Goal: Task Accomplishment & Management: Use online tool/utility

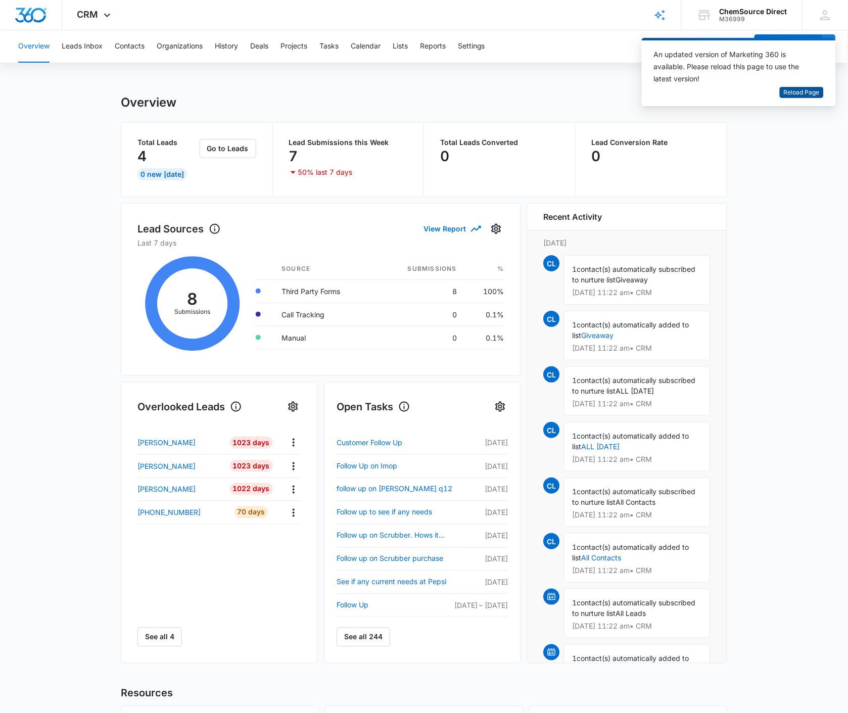
click at [791, 90] on span "Reload Page" at bounding box center [802, 93] width 36 height 10
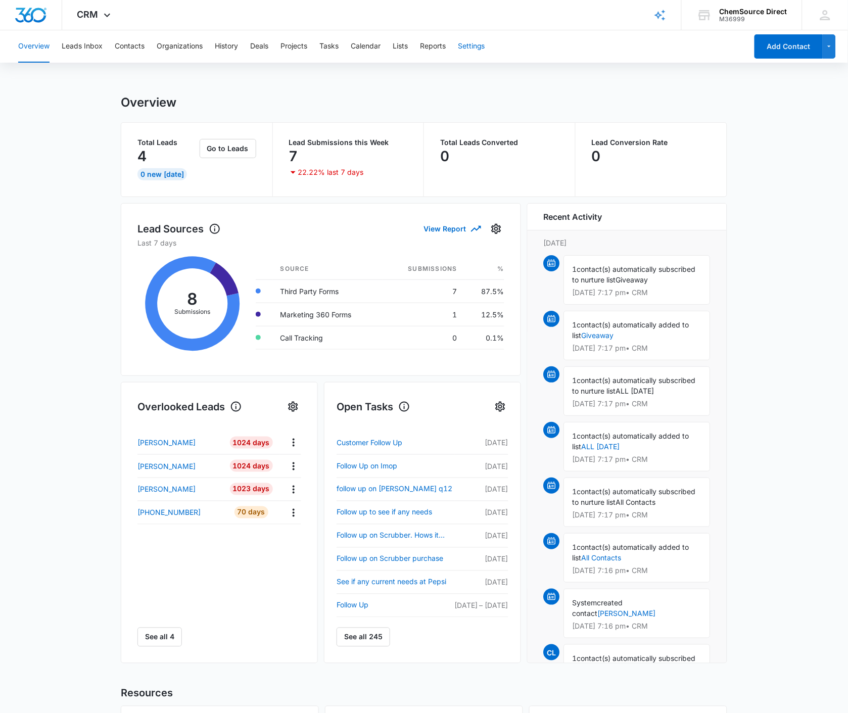
click at [475, 44] on button "Settings" at bounding box center [471, 46] width 27 height 32
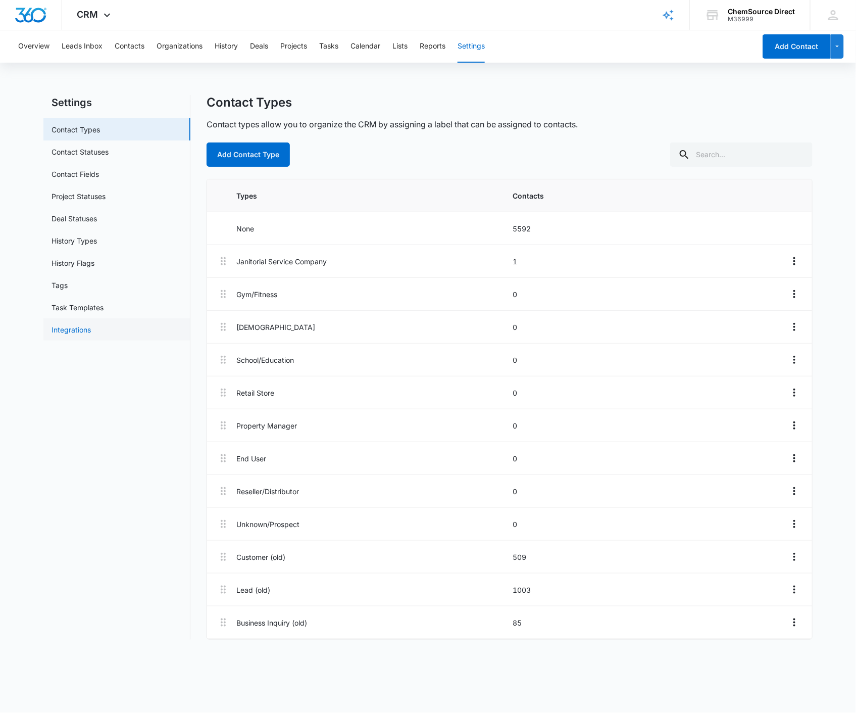
click at [77, 333] on link "Integrations" at bounding box center [71, 329] width 39 height 11
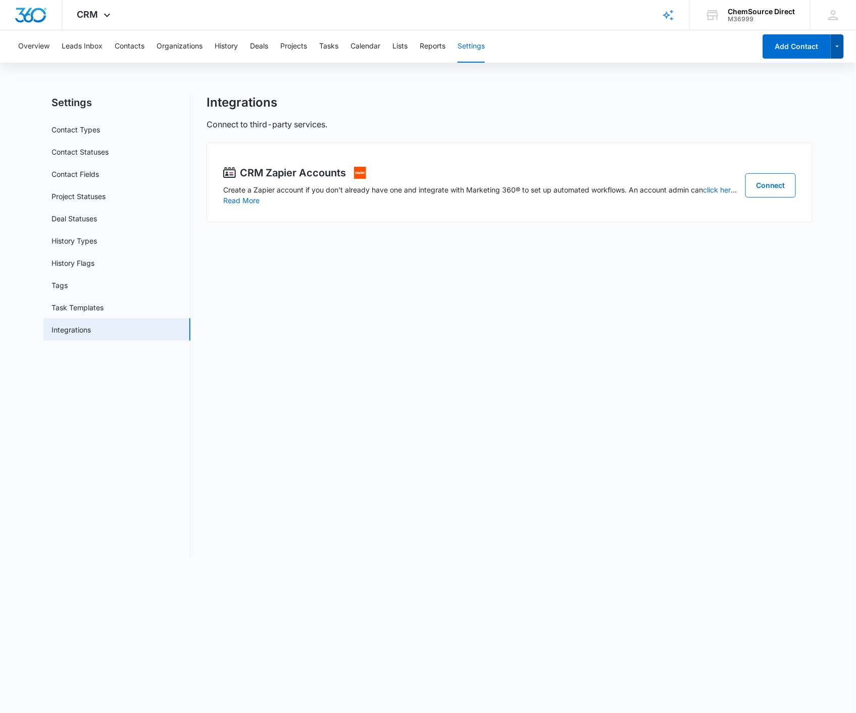
click at [838, 47] on icon "button" at bounding box center [838, 46] width 9 height 12
click at [678, 92] on div "Overview Leads Inbox Contacts Organizations History Deals Projects Tasks Calend…" at bounding box center [428, 300] width 856 height 540
click at [832, 17] on icon at bounding box center [834, 15] width 10 height 10
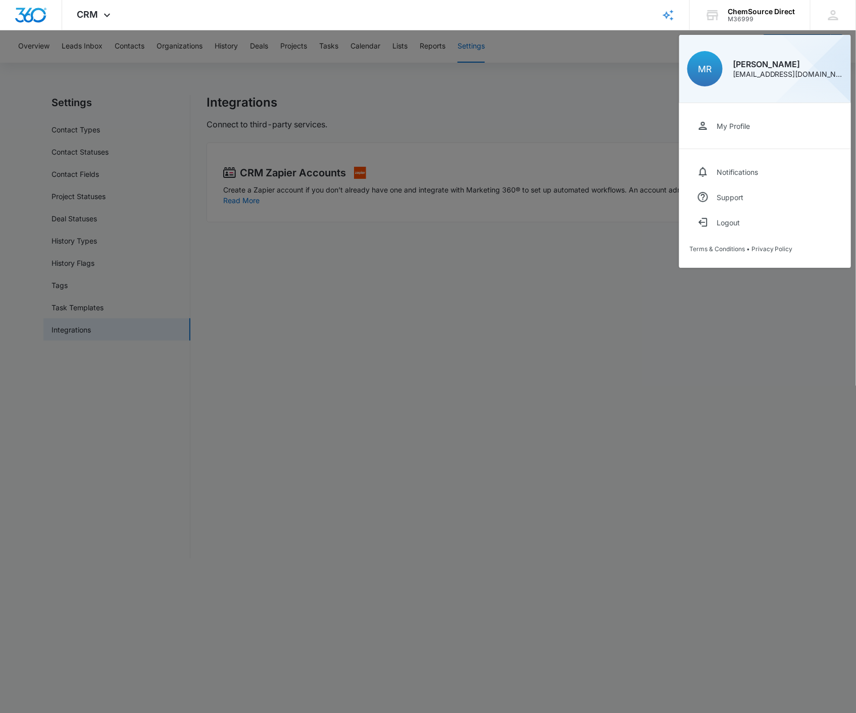
click at [643, 81] on div at bounding box center [428, 356] width 856 height 713
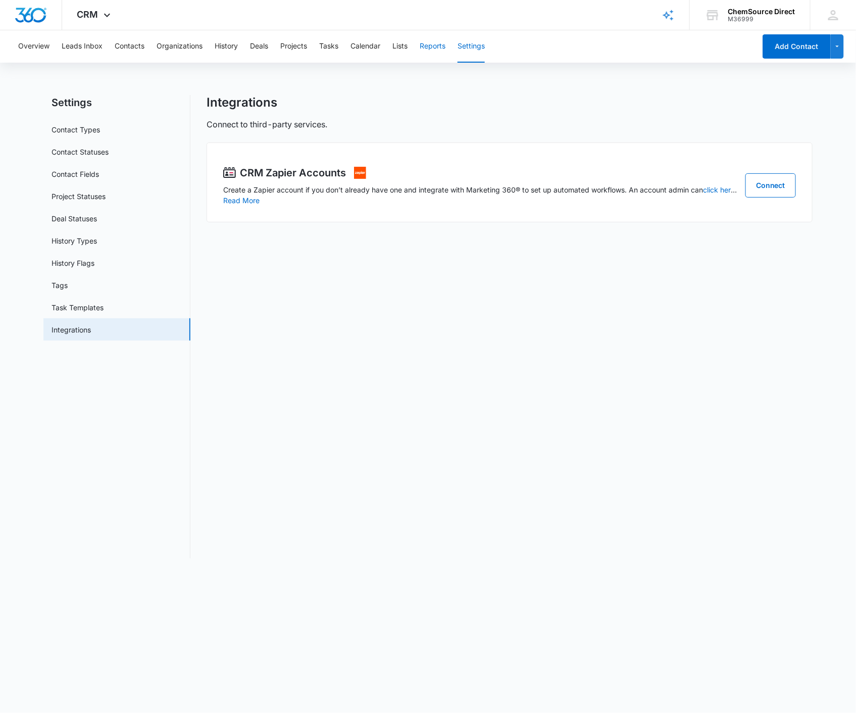
click at [428, 44] on button "Reports" at bounding box center [433, 46] width 26 height 32
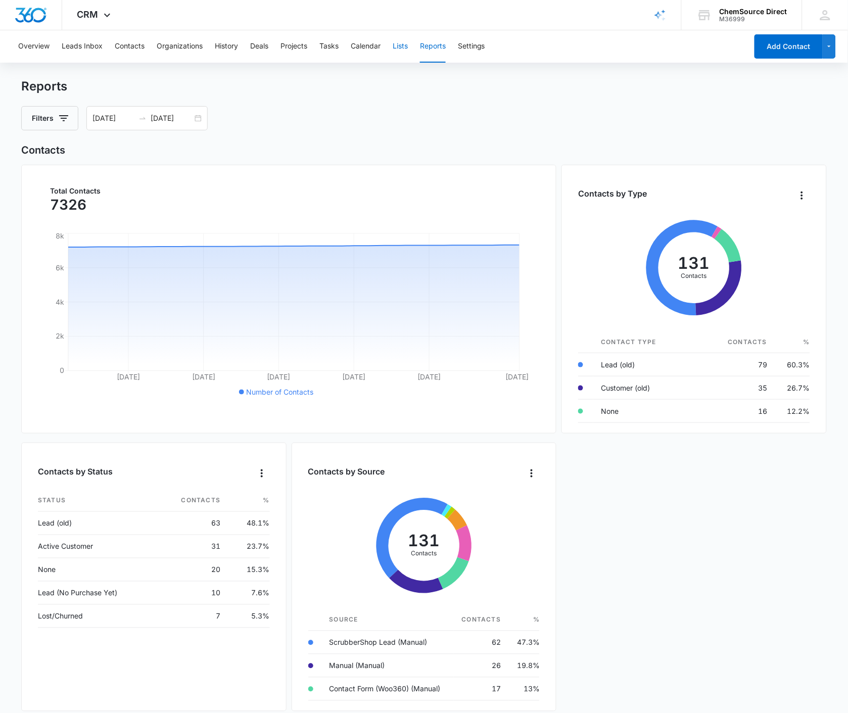
click at [398, 43] on button "Lists" at bounding box center [400, 46] width 15 height 32
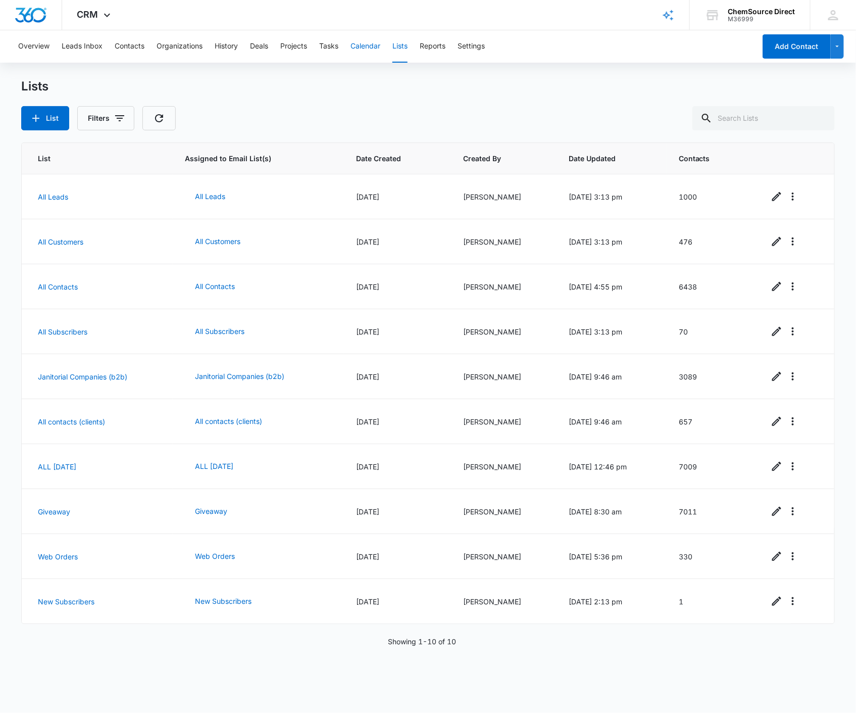
click at [364, 46] on button "Calendar" at bounding box center [366, 46] width 30 height 32
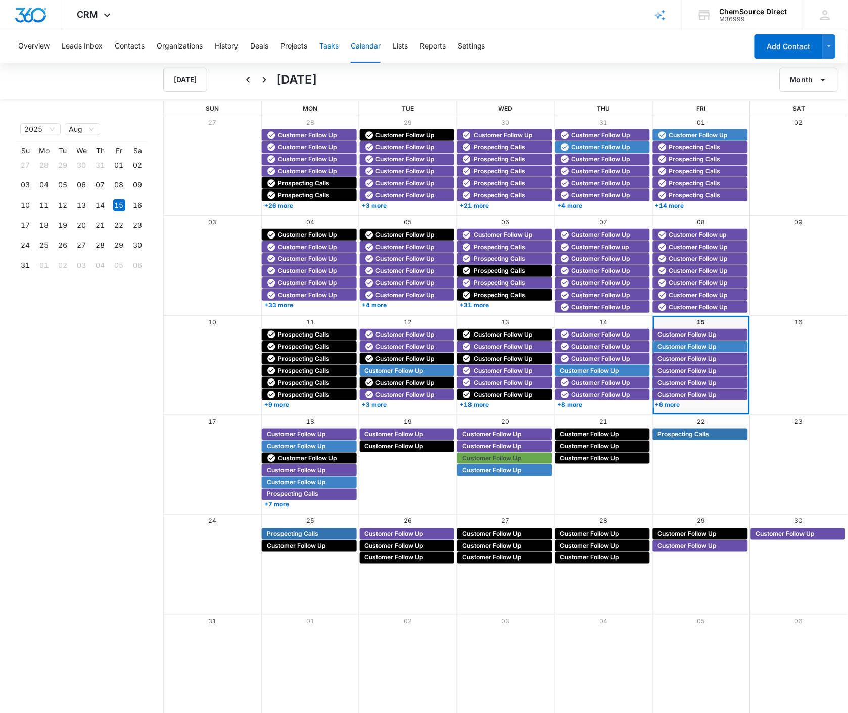
click at [331, 47] on button "Tasks" at bounding box center [328, 46] width 19 height 32
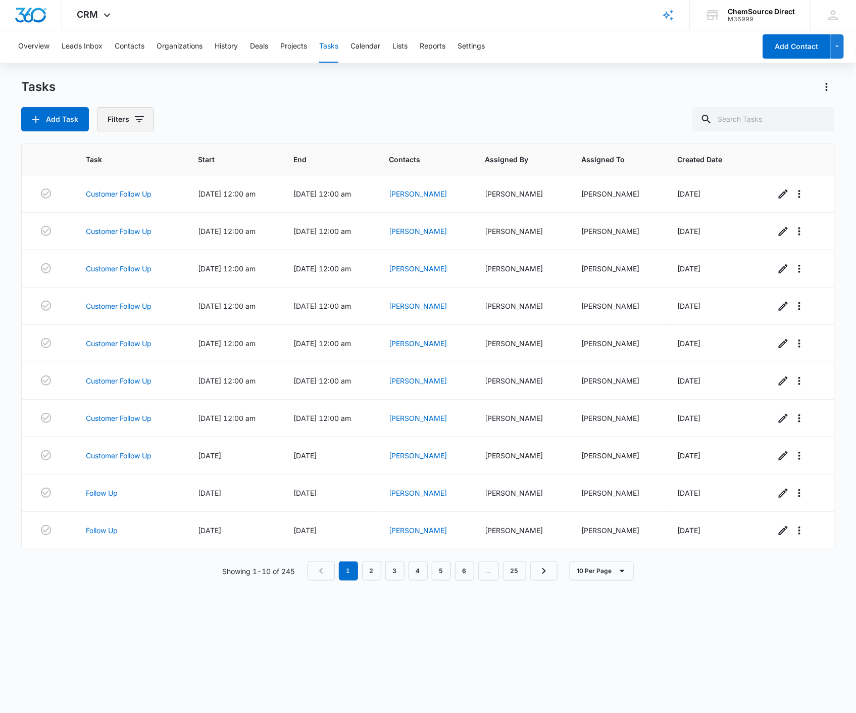
click at [136, 118] on icon "button" at bounding box center [139, 119] width 12 height 12
click at [201, 118] on div "Add Task Filters Assigned By Assigned To Task Status: Incomplete Complete Clear…" at bounding box center [427, 119] width 813 height 24
click at [289, 46] on button "Projects" at bounding box center [293, 46] width 27 height 32
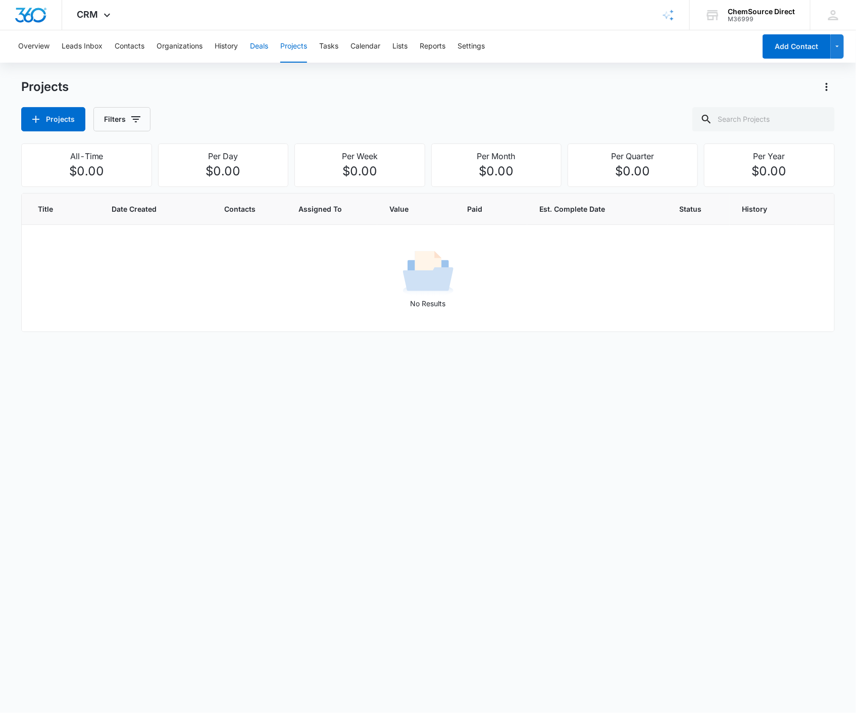
click at [260, 47] on button "Deals" at bounding box center [259, 46] width 18 height 32
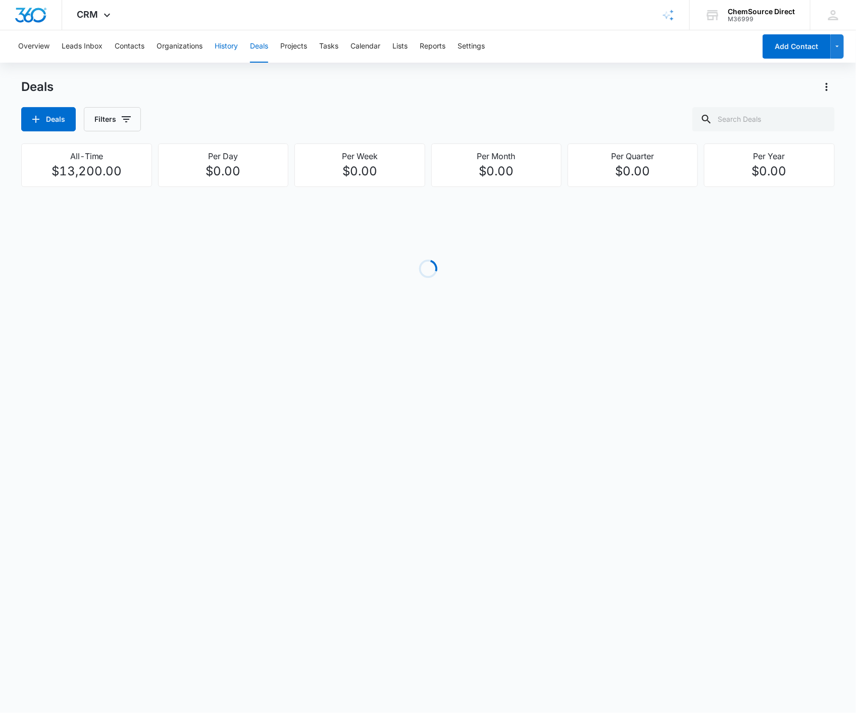
click at [228, 46] on button "History" at bounding box center [226, 46] width 23 height 32
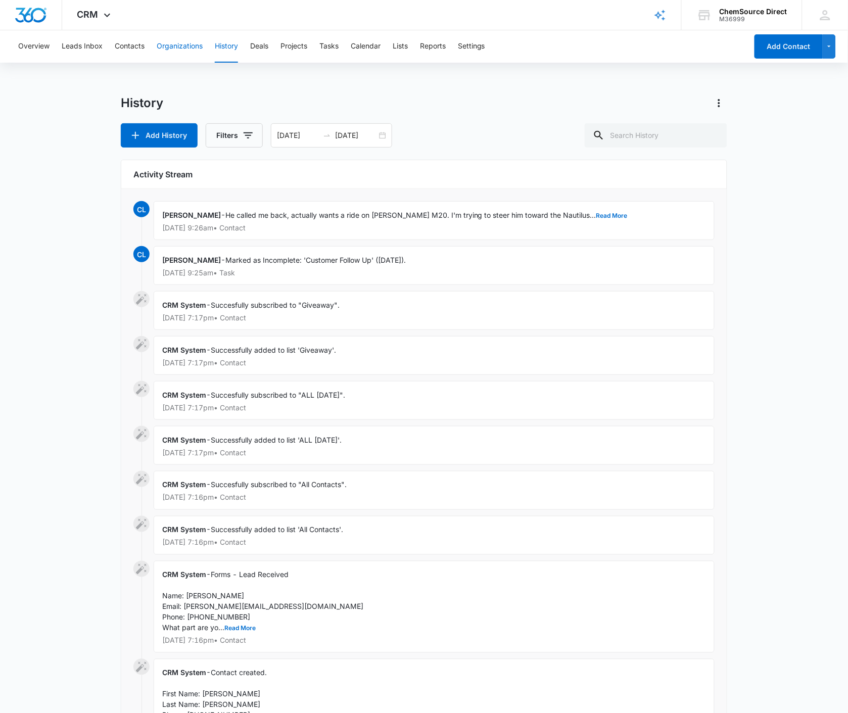
click at [171, 44] on button "Organizations" at bounding box center [180, 46] width 46 height 32
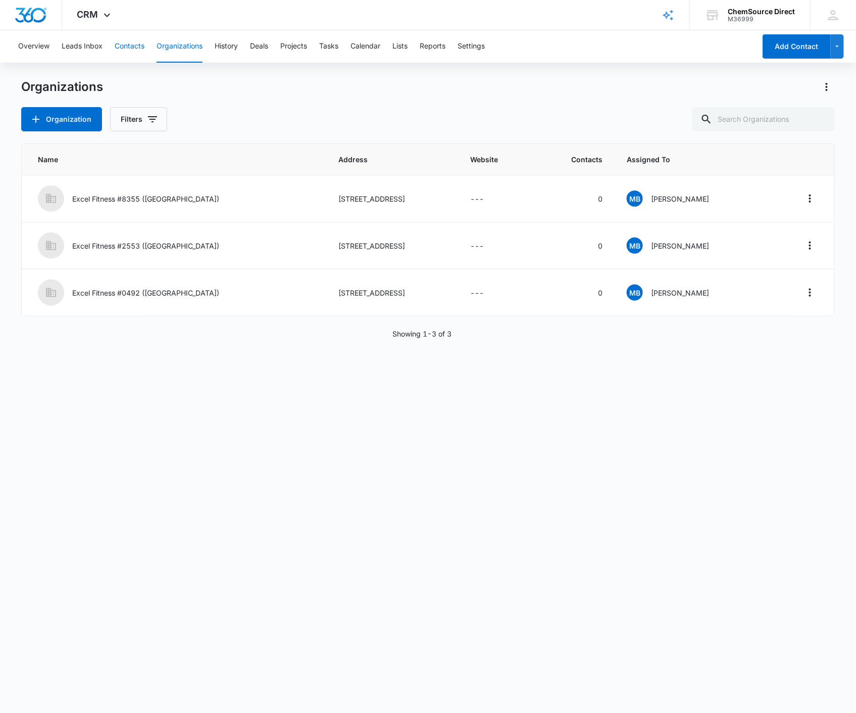
click at [136, 50] on button "Contacts" at bounding box center [130, 46] width 30 height 32
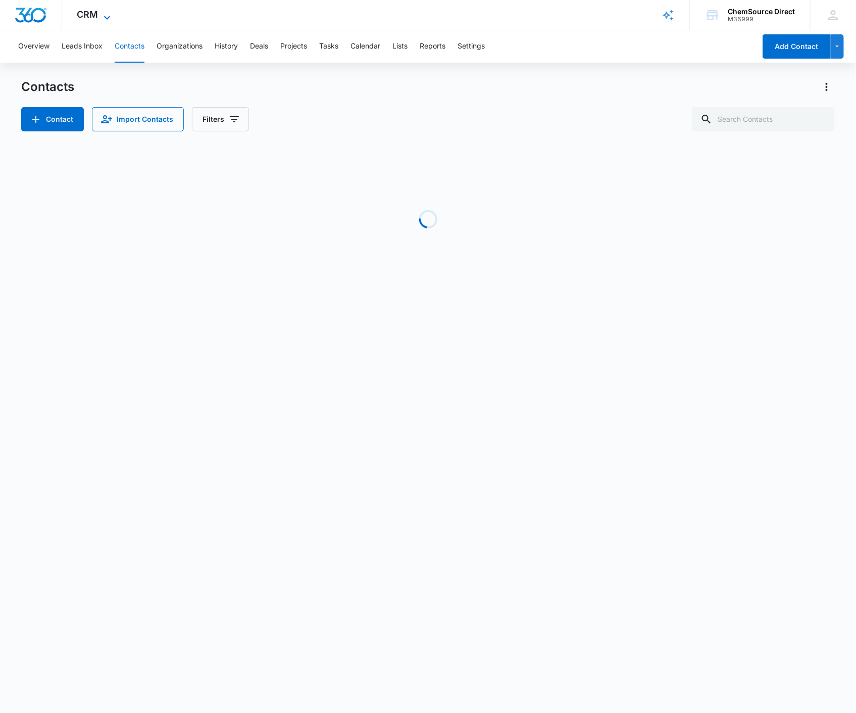
click at [106, 17] on icon at bounding box center [107, 18] width 12 height 12
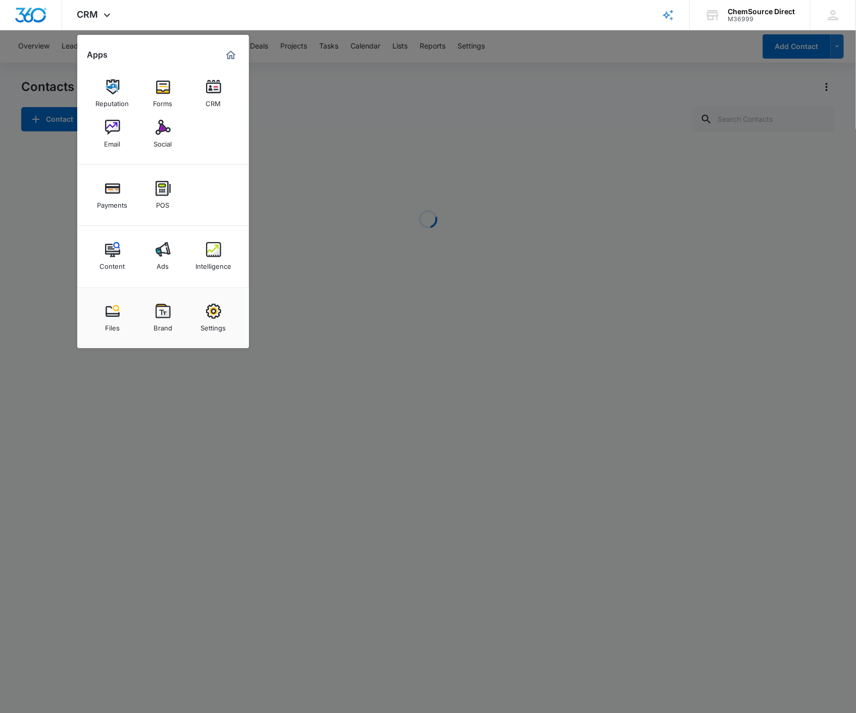
click at [308, 85] on div at bounding box center [428, 356] width 856 height 713
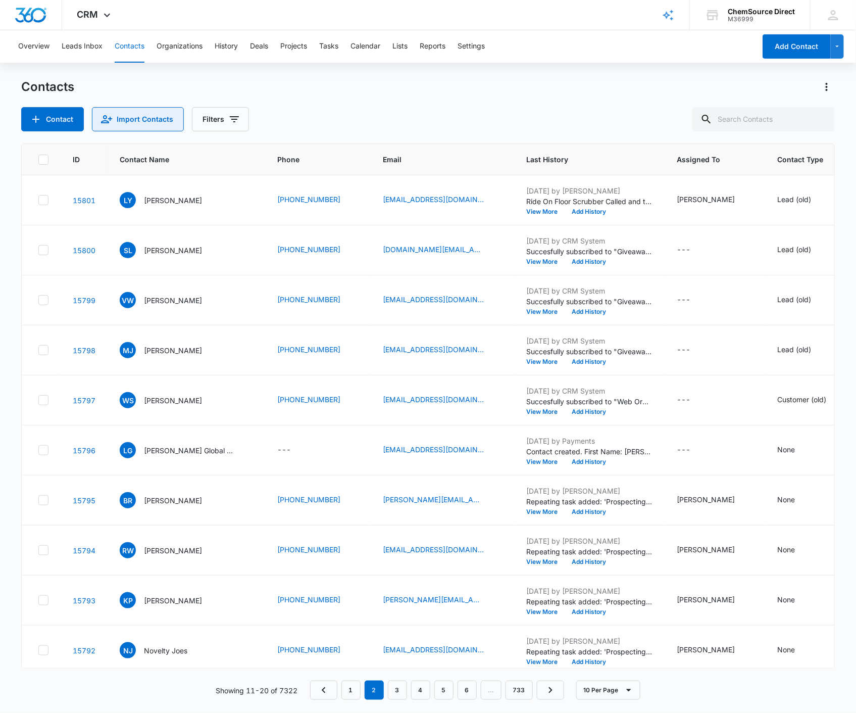
click at [157, 118] on button "Import Contacts" at bounding box center [138, 119] width 92 height 24
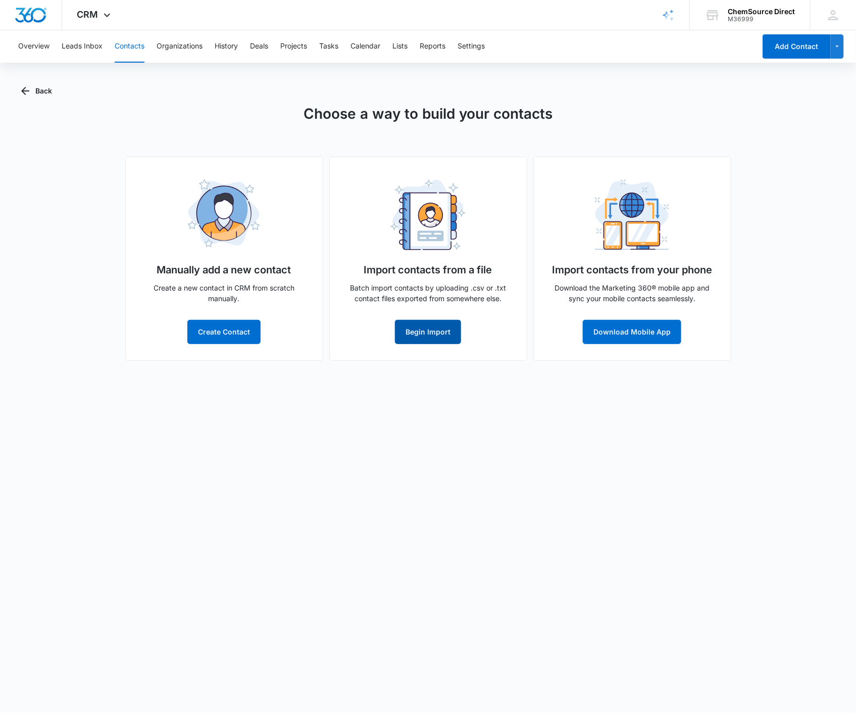
click at [411, 330] on button "Begin Import" at bounding box center [428, 332] width 66 height 24
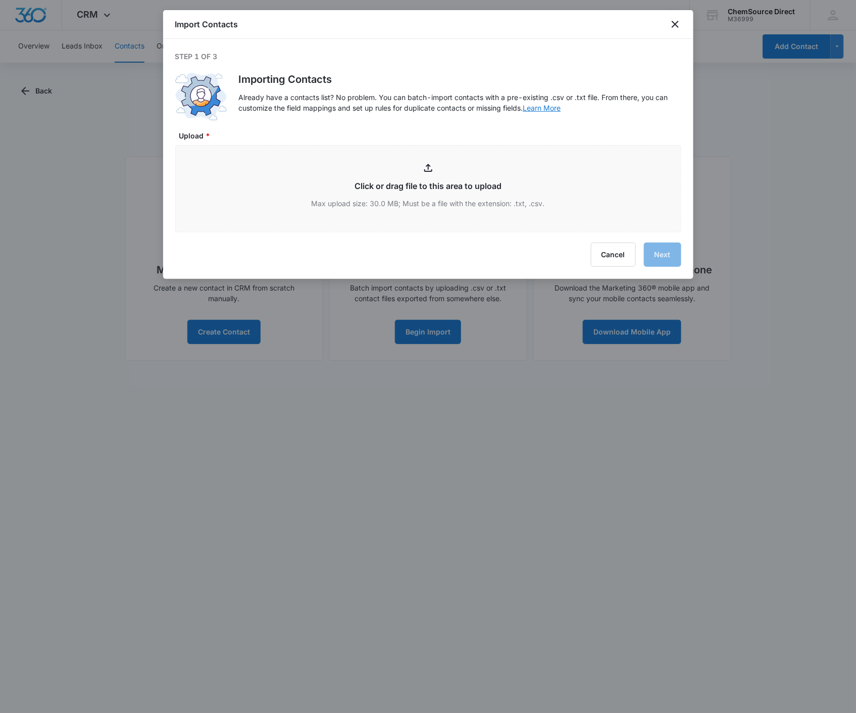
click at [544, 108] on link "Learn More" at bounding box center [542, 108] width 38 height 9
click at [609, 250] on button "Cancel" at bounding box center [613, 254] width 45 height 24
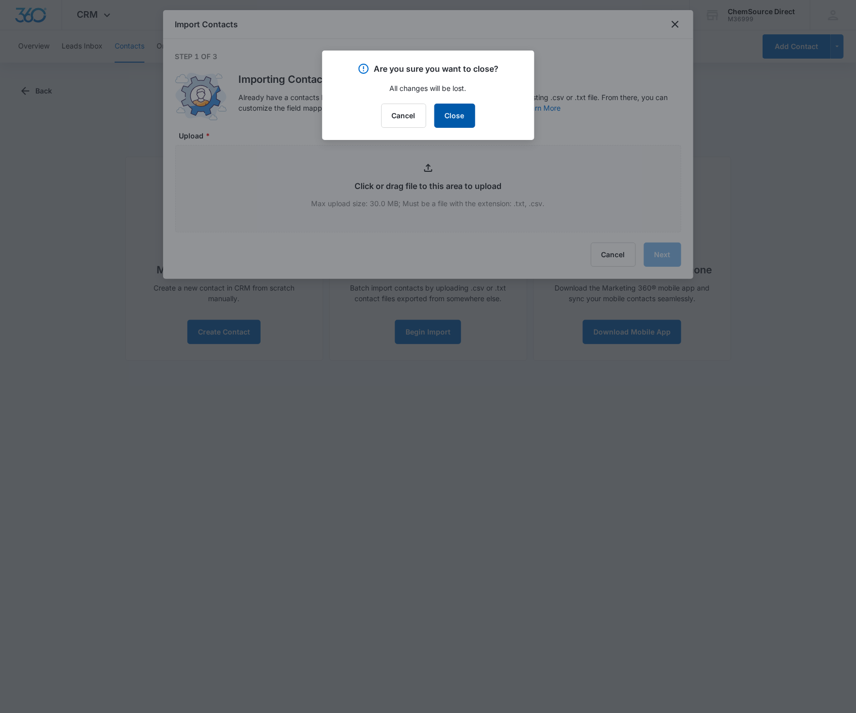
click at [456, 116] on button "Close" at bounding box center [454, 116] width 41 height 24
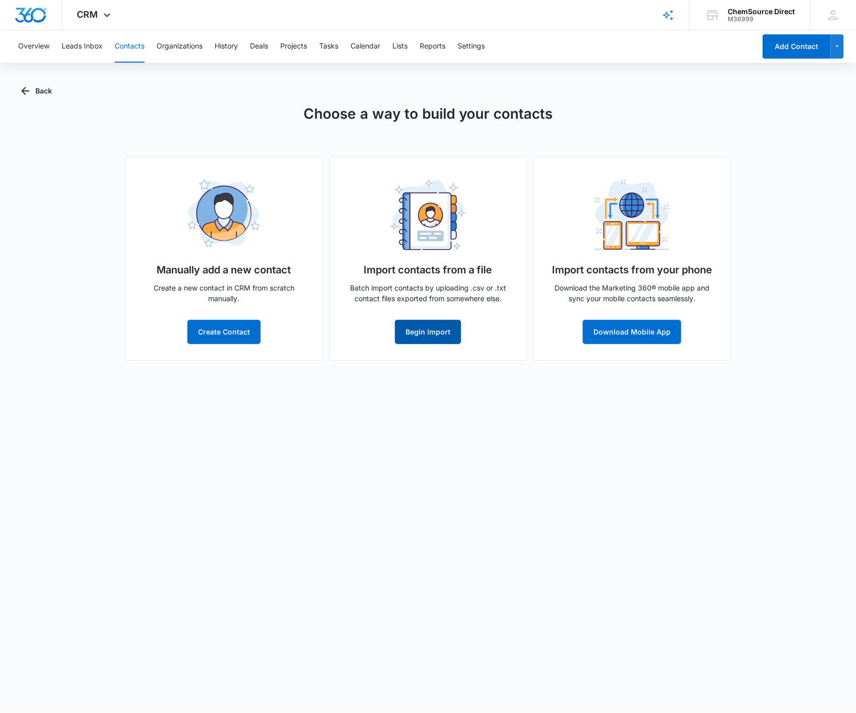
click at [443, 329] on button "Begin Import" at bounding box center [428, 332] width 66 height 24
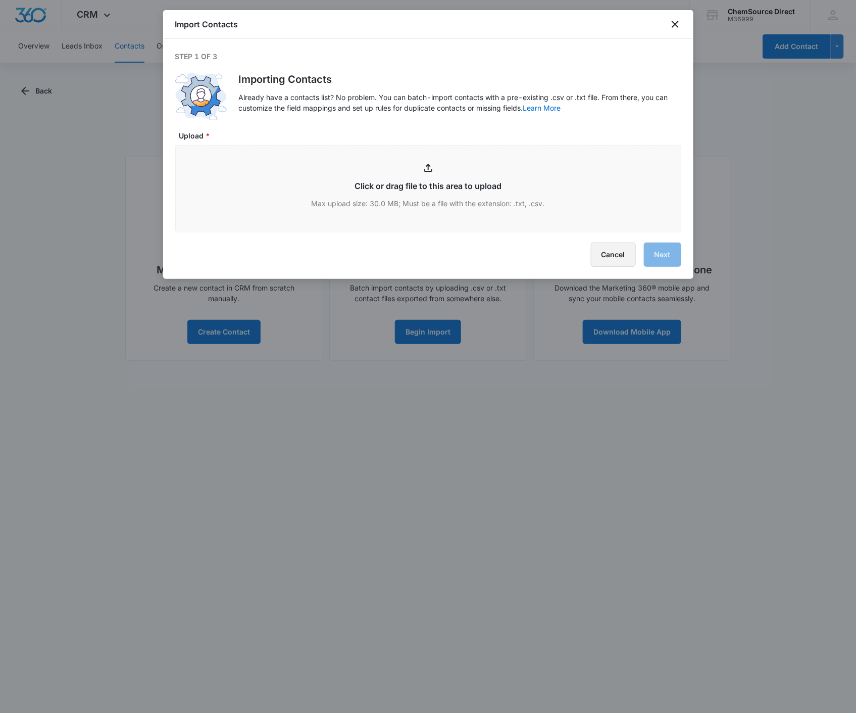
click at [610, 247] on button "Cancel" at bounding box center [613, 254] width 45 height 24
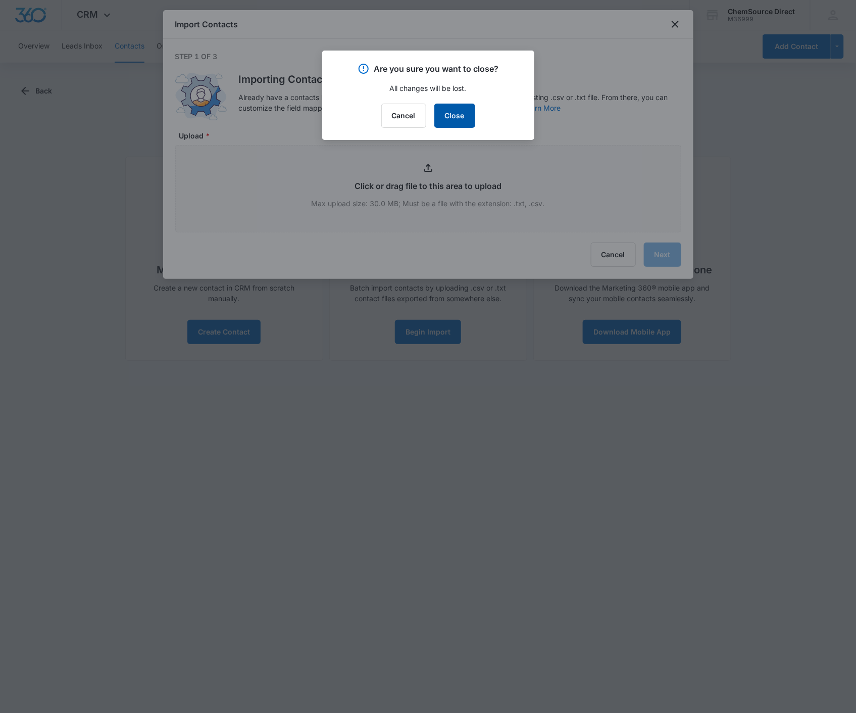
click at [444, 121] on button "Close" at bounding box center [454, 116] width 41 height 24
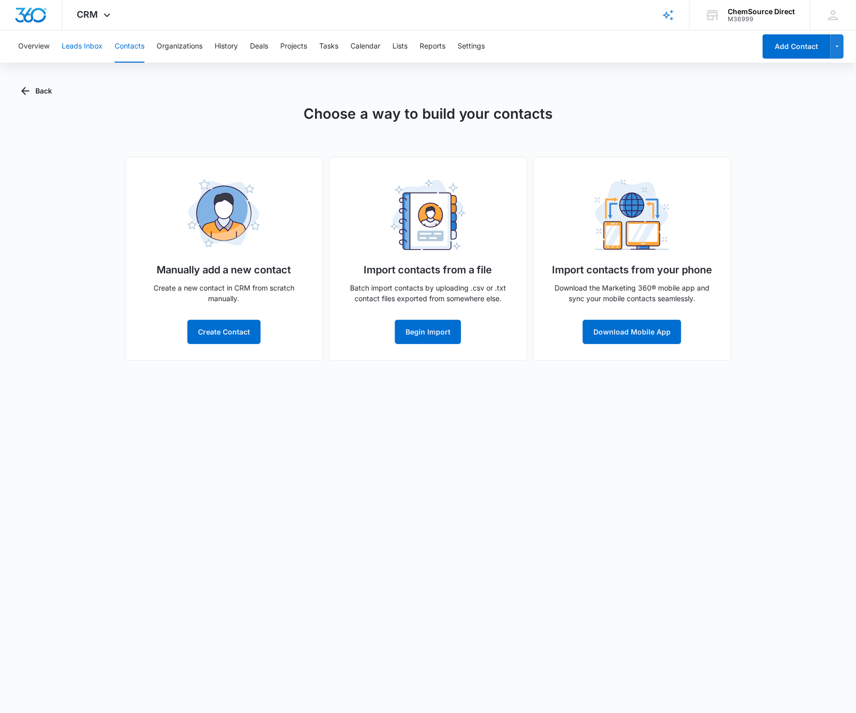
click at [78, 50] on button "Leads Inbox" at bounding box center [82, 46] width 41 height 32
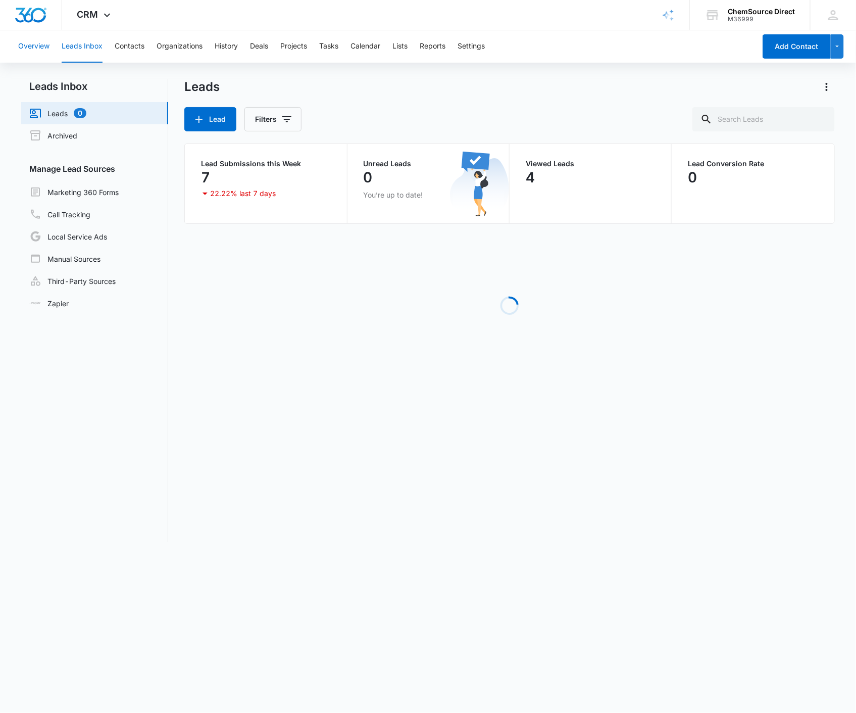
click at [18, 44] on button "Overview" at bounding box center [33, 46] width 31 height 32
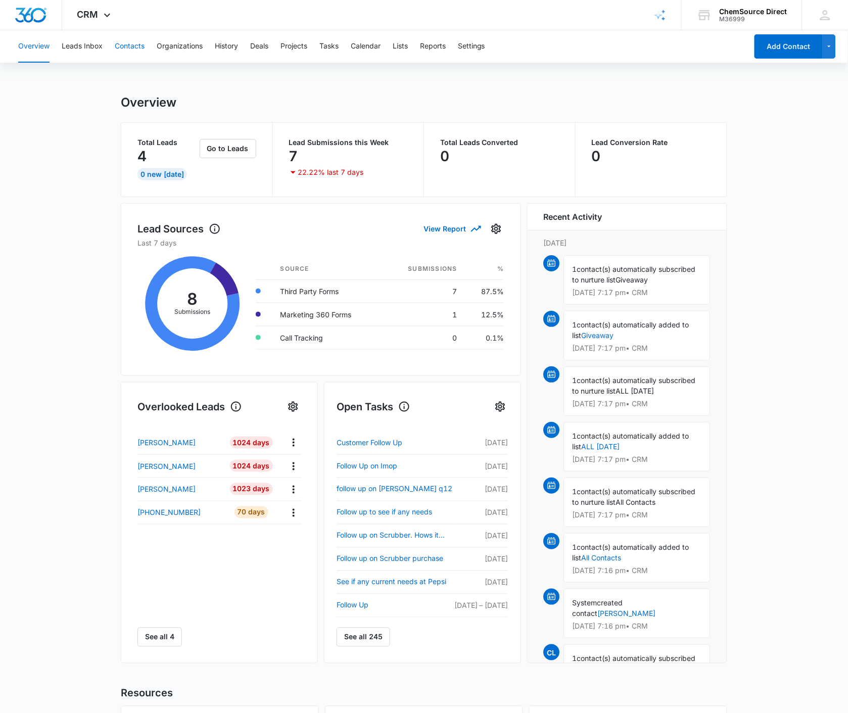
click at [139, 50] on button "Contacts" at bounding box center [130, 46] width 30 height 32
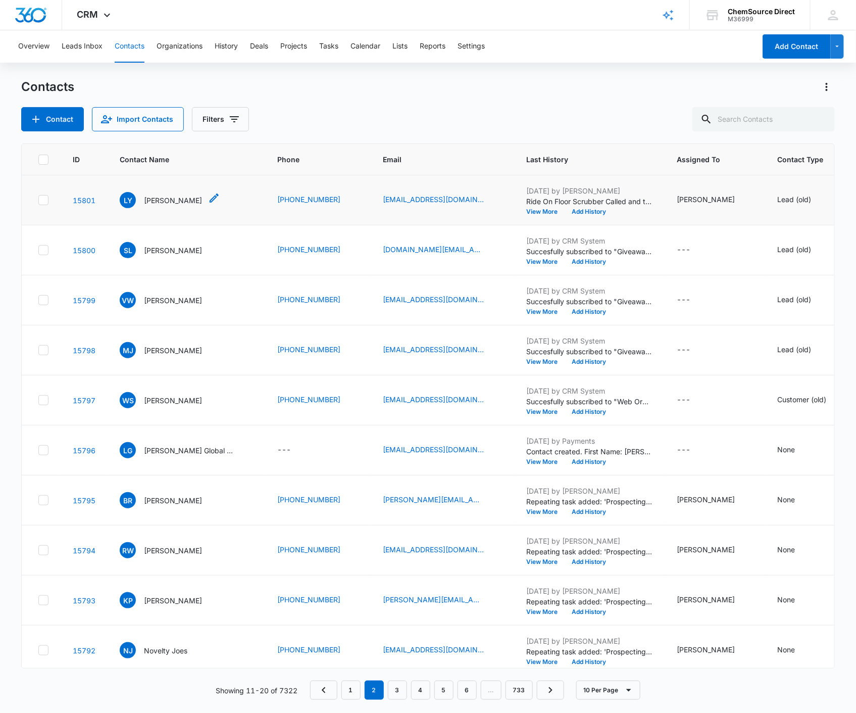
click at [165, 199] on p "[PERSON_NAME]" at bounding box center [173, 200] width 58 height 11
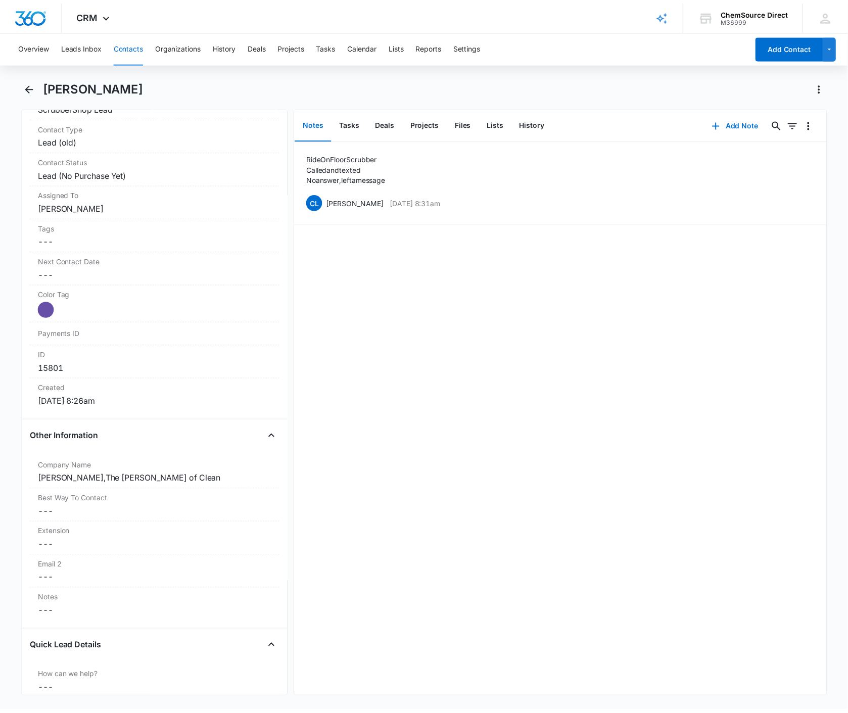
scroll to position [437, 0]
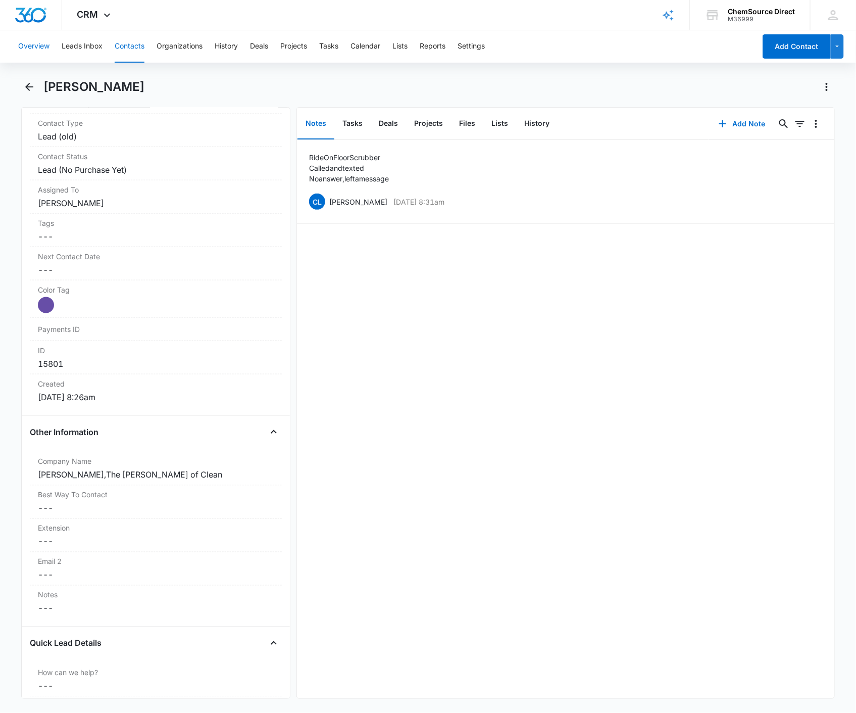
click at [41, 51] on button "Overview" at bounding box center [33, 46] width 31 height 32
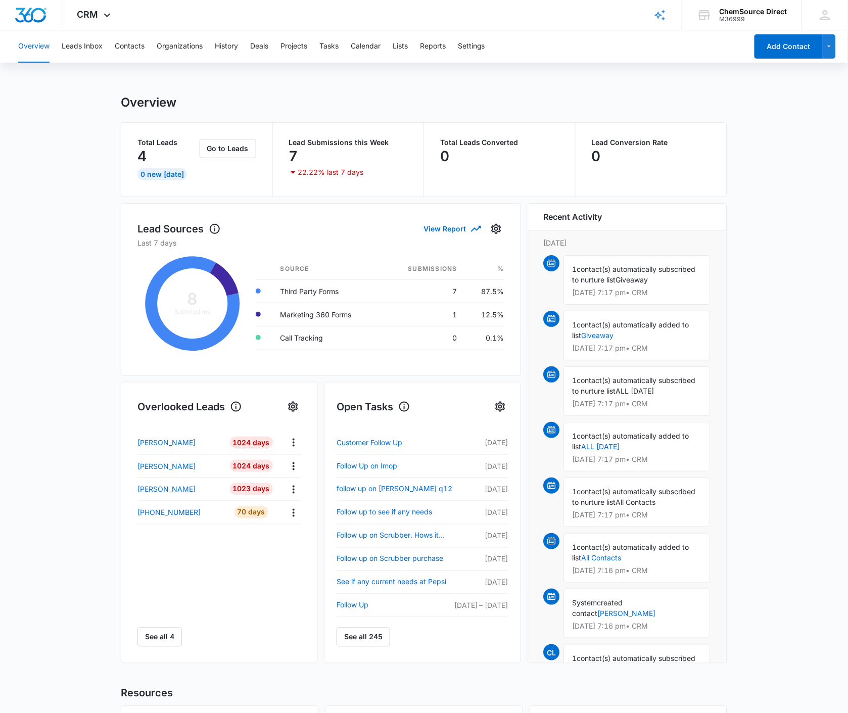
click at [261, 89] on div "Overview Leads Inbox Contacts Organizations History Deals Projects Tasks Calend…" at bounding box center [424, 451] width 848 height 842
